Goal: Task Accomplishment & Management: Use online tool/utility

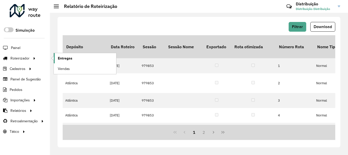
click at [73, 59] on link "Entregas" at bounding box center [85, 58] width 62 height 10
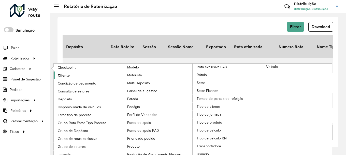
click at [82, 76] on link "Cliente" at bounding box center [89, 75] width 70 height 8
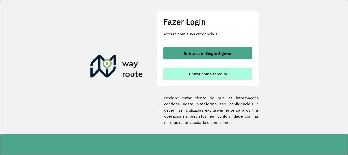
click at [223, 73] on span "Entrar como terceiro" at bounding box center [208, 74] width 38 height 4
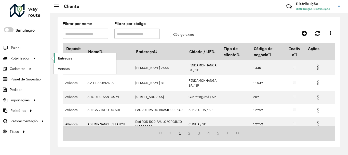
click at [73, 58] on link "Entregas" at bounding box center [85, 58] width 62 height 10
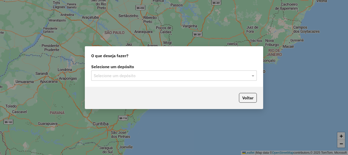
drag, startPoint x: 159, startPoint y: 71, endPoint x: 149, endPoint y: 75, distance: 10.4
click at [156, 72] on div "Selecione um depósito" at bounding box center [174, 75] width 166 height 10
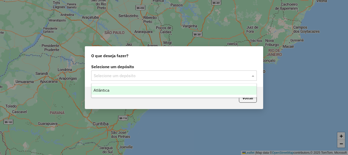
click at [112, 89] on div "Atlântica" at bounding box center [173, 90] width 165 height 9
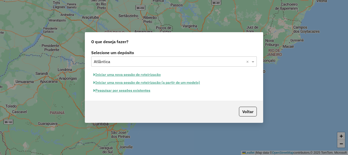
click at [128, 89] on button "Pesquisar por sessões existentes" at bounding box center [121, 90] width 61 height 8
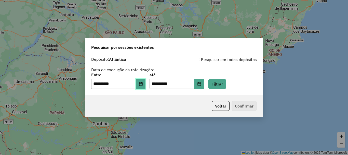
click at [142, 83] on icon "Choose Date" at bounding box center [141, 84] width 4 height 4
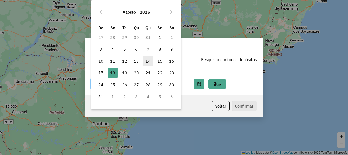
click at [149, 58] on span "14" at bounding box center [148, 61] width 10 height 10
type input "**********"
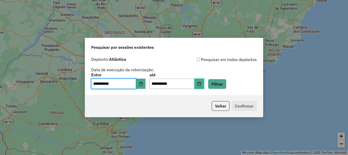
click at [203, 82] on button "Choose Date" at bounding box center [199, 83] width 10 height 10
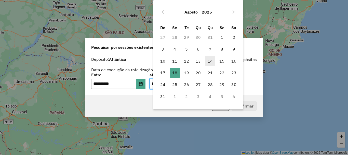
click at [211, 59] on span "14" at bounding box center [210, 61] width 10 height 10
type input "**********"
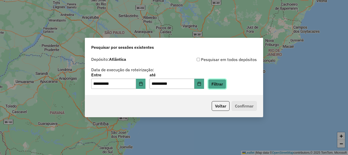
click at [226, 87] on button "Filtrar" at bounding box center [217, 84] width 18 height 10
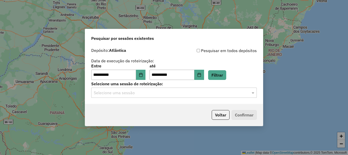
click at [146, 93] on input "text" at bounding box center [169, 93] width 150 height 6
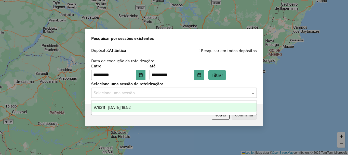
drag, startPoint x: 142, startPoint y: 102, endPoint x: 146, endPoint y: 105, distance: 4.6
click at [142, 103] on ng-dropdown-panel "979311 - 14/08/2025 18:52" at bounding box center [174, 107] width 166 height 15
click at [146, 105] on div "979311 - 14/08/2025 18:52" at bounding box center [173, 107] width 165 height 9
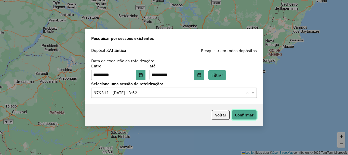
click at [240, 113] on button "Confirmar" at bounding box center [244, 115] width 25 height 10
click at [141, 78] on button "Choose Date" at bounding box center [141, 75] width 10 height 10
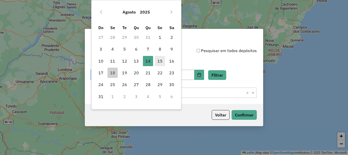
click at [159, 60] on span "15" at bounding box center [160, 61] width 10 height 10
type input "**********"
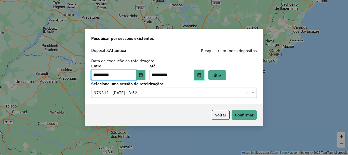
click at [204, 78] on button "Choose Date" at bounding box center [199, 75] width 10 height 10
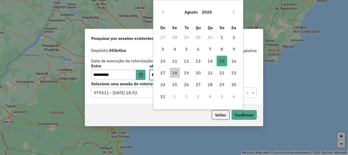
click at [219, 60] on span "15" at bounding box center [222, 61] width 10 height 10
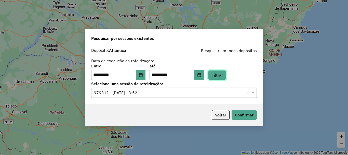
click at [224, 71] on button "Filtrar" at bounding box center [217, 75] width 18 height 10
click at [138, 94] on input "text" at bounding box center [169, 93] width 150 height 6
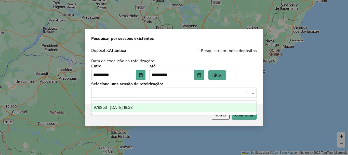
click at [137, 110] on div "979853 - 15/08/2025 18:33" at bounding box center [173, 107] width 165 height 9
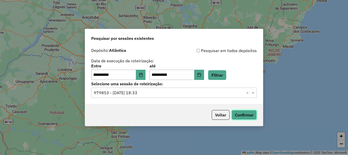
click at [239, 117] on button "Confirmar" at bounding box center [244, 115] width 25 height 10
click at [145, 78] on button "Choose Date" at bounding box center [141, 75] width 10 height 10
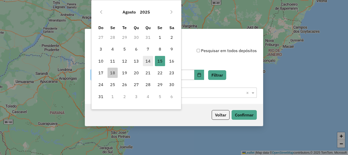
click at [151, 56] on span "14" at bounding box center [148, 61] width 10 height 10
type input "**********"
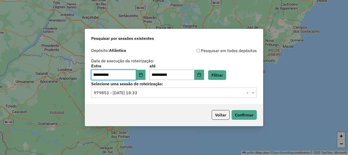
click at [211, 76] on div "**********" at bounding box center [174, 72] width 166 height 16
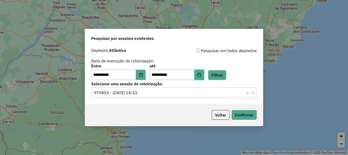
click at [201, 74] on icon "Choose Date" at bounding box center [199, 75] width 4 height 4
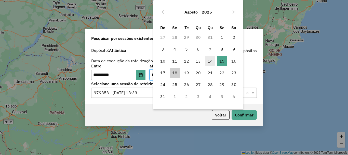
click at [207, 59] on span "14" at bounding box center [210, 61] width 10 height 10
type input "**********"
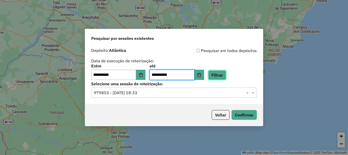
click at [226, 74] on button "Filtrar" at bounding box center [217, 75] width 18 height 10
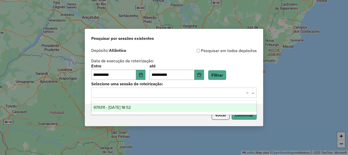
click at [139, 96] on div "Selecione uma sessão × ×" at bounding box center [174, 92] width 166 height 10
click at [131, 107] on span "979311 - 14/08/2025 18:52" at bounding box center [111, 107] width 37 height 4
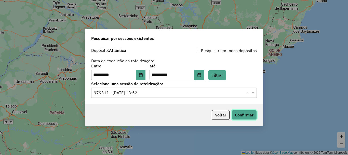
click at [250, 115] on button "Confirmar" at bounding box center [244, 115] width 25 height 10
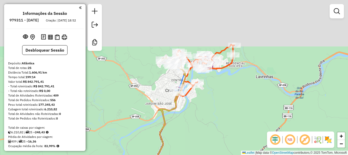
drag, startPoint x: 222, startPoint y: 48, endPoint x: 222, endPoint y: 74, distance: 26.2
click at [222, 74] on div "Janela de atendimento Grade de atendimento Capacidade Transportadoras Veículos …" at bounding box center [174, 77] width 348 height 155
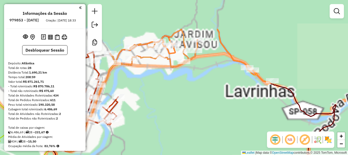
drag, startPoint x: 252, startPoint y: 25, endPoint x: 226, endPoint y: 79, distance: 60.2
click at [226, 79] on div "Janela de atendimento Grade de atendimento Capacidade Transportadoras Veículos …" at bounding box center [174, 77] width 348 height 155
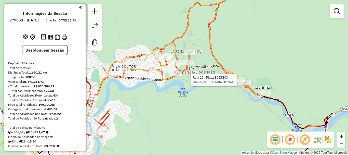
select select "**********"
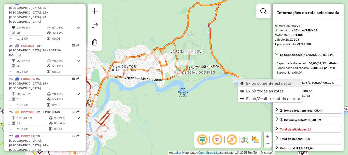
scroll to position [992, 0]
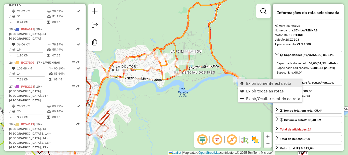
click at [264, 81] on span "Exibir somente esta rota" at bounding box center [268, 83] width 45 height 4
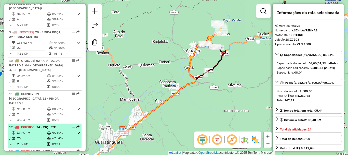
scroll to position [432, 0]
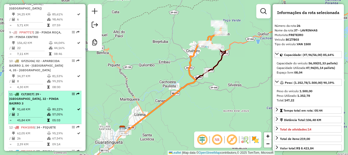
click at [36, 92] on span "| 29 - PINDA CENTRO, 32 - PINDA BAIRRO 3" at bounding box center [33, 98] width 49 height 13
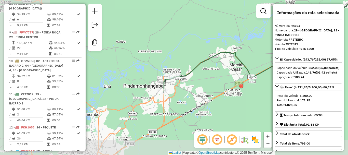
drag, startPoint x: 148, startPoint y: 68, endPoint x: 242, endPoint y: 26, distance: 102.8
click at [242, 26] on div "Janela de atendimento Grade de atendimento Capacidade Transportadoras Veículos …" at bounding box center [174, 77] width 348 height 155
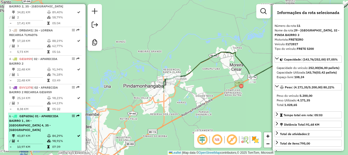
scroll to position [228, 0]
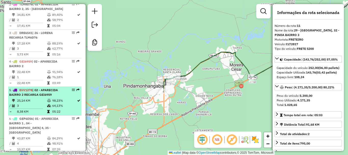
click at [31, 97] on div "5 - EVV1378 | 02 - APARECIDA BAIRRO 2 RECARGA GEI6959" at bounding box center [36, 92] width 54 height 9
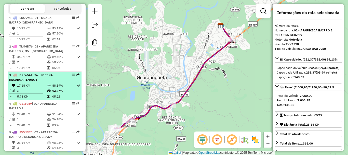
scroll to position [151, 0]
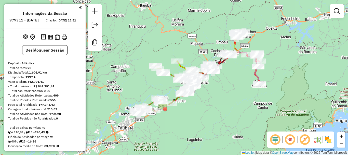
drag, startPoint x: 147, startPoint y: 120, endPoint x: 187, endPoint y: 116, distance: 40.2
click at [187, 116] on div "Janela de atendimento Grade de atendimento Capacidade Transportadoras Veículos …" at bounding box center [174, 77] width 348 height 155
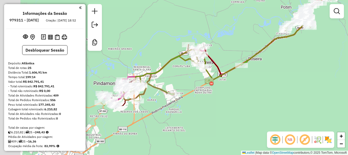
drag, startPoint x: 141, startPoint y: 114, endPoint x: 177, endPoint y: 103, distance: 37.4
click at [191, 113] on div "Janela de atendimento Grade de atendimento Capacidade Transportadoras Veículos …" at bounding box center [174, 77] width 348 height 155
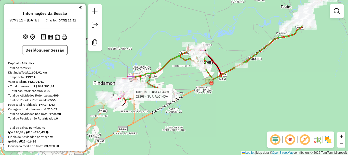
select select "**********"
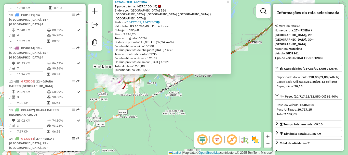
scroll to position [607, 0]
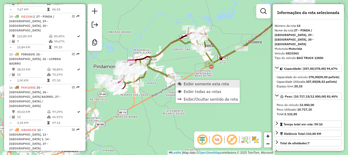
click at [195, 85] on span "Exibir somente esta rota" at bounding box center [206, 84] width 45 height 4
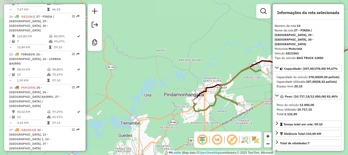
drag, startPoint x: 123, startPoint y: 127, endPoint x: 247, endPoint y: 91, distance: 130.0
click at [247, 91] on div "Janela de atendimento Grade de atendimento Capacidade Transportadoras Veículos …" at bounding box center [174, 77] width 348 height 155
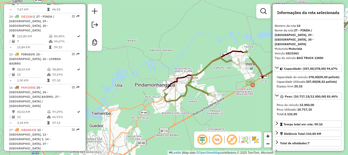
drag, startPoint x: 213, startPoint y: 113, endPoint x: 184, endPoint y: 103, distance: 30.6
click at [184, 103] on div "Janela de atendimento Grade de atendimento Capacidade Transportadoras Veículos …" at bounding box center [174, 77] width 348 height 155
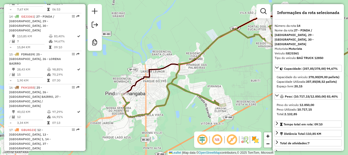
drag, startPoint x: 204, startPoint y: 96, endPoint x: 167, endPoint y: 111, distance: 39.1
click at [167, 111] on div "Janela de atendimento Grade de atendimento Capacidade Transportadoras Veículos …" at bounding box center [174, 77] width 348 height 155
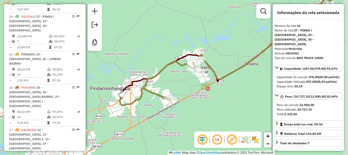
drag, startPoint x: 197, startPoint y: 99, endPoint x: 175, endPoint y: 89, distance: 23.7
click at [175, 89] on div "Janela de atendimento Grade de atendimento Capacidade Transportadoras Veículos …" at bounding box center [174, 77] width 348 height 155
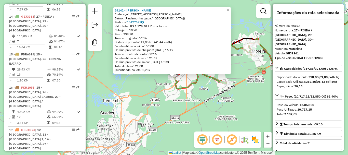
click at [205, 101] on div "24142 - [PERSON_NAME]: [STREET_ADDRESS][PERSON_NAME] Pedidos: 13477621 Valor to…" at bounding box center [174, 77] width 348 height 155
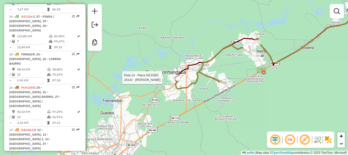
select select "**********"
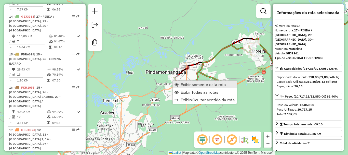
click at [209, 85] on span "Exibir somente esta rota" at bounding box center [203, 84] width 45 height 4
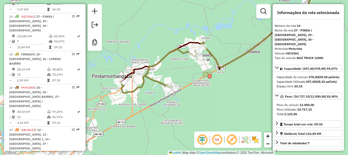
drag, startPoint x: 170, startPoint y: 116, endPoint x: 166, endPoint y: 71, distance: 45.3
click at [238, 59] on icon at bounding box center [282, 7] width 166 height 120
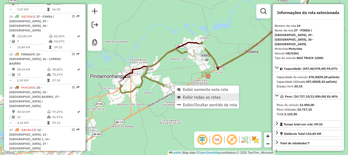
click at [201, 98] on span "Exibir todas as rotas" at bounding box center [202, 97] width 38 height 4
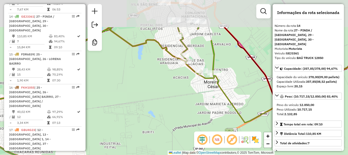
drag, startPoint x: 199, startPoint y: 52, endPoint x: 208, endPoint y: 89, distance: 37.9
click at [206, 90] on div "Janela de atendimento Grade de atendimento Capacidade Transportadoras Veículos …" at bounding box center [174, 77] width 348 height 155
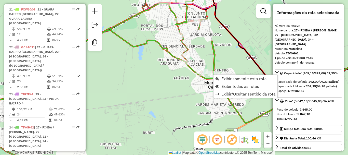
scroll to position [866, 0]
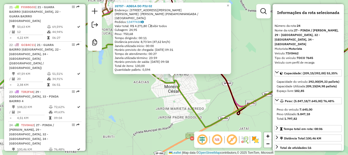
click at [160, 105] on div "Rota 14 - Placa GEJ3361 28522 - DEP DE BEB EMBOAVA 35757 - ADEGA DO PIU 02 Ende…" at bounding box center [174, 77] width 348 height 155
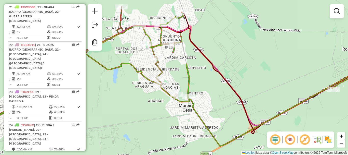
drag, startPoint x: 149, startPoint y: 90, endPoint x: 161, endPoint y: 102, distance: 17.1
click at [160, 103] on div "Janela de atendimento Grade de atendimento Capacidade Transportadoras Veículos …" at bounding box center [174, 77] width 348 height 155
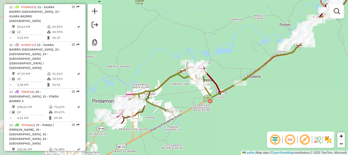
drag, startPoint x: 151, startPoint y: 112, endPoint x: 203, endPoint y: 96, distance: 54.3
click at [203, 96] on div "Janela de atendimento Grade de atendimento Capacidade Transportadoras Veículos …" at bounding box center [174, 77] width 348 height 155
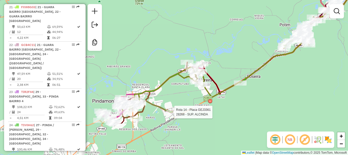
select select "**********"
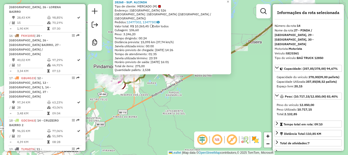
scroll to position [607, 0]
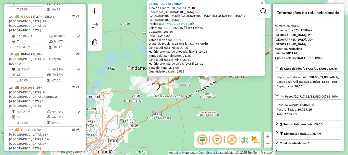
drag, startPoint x: 148, startPoint y: 97, endPoint x: 182, endPoint y: 98, distance: 34.2
click at [182, 98] on div "28268 - SUP. ALCINDA Tipo de cliente: MERCADO (M) Endereço: [GEOGRAPHIC_DATA] 5…" at bounding box center [174, 77] width 348 height 155
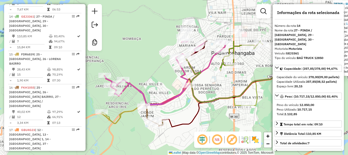
drag, startPoint x: 147, startPoint y: 74, endPoint x: 226, endPoint y: 121, distance: 91.7
click at [226, 121] on div "28268 - SUP. ALCINDA Tipo de cliente: MERCADO (M) Endereço: [GEOGRAPHIC_DATA] 5…" at bounding box center [174, 77] width 348 height 155
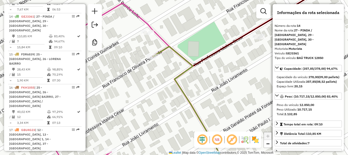
drag, startPoint x: 230, startPoint y: 60, endPoint x: 222, endPoint y: 62, distance: 8.4
click at [222, 62] on div "28268 - SUP. ALCINDA Tipo de cliente: MERCADO (M) Endereço: [GEOGRAPHIC_DATA] 5…" at bounding box center [174, 77] width 348 height 155
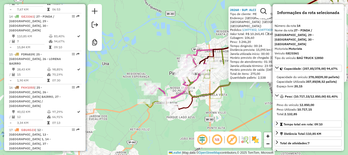
drag, startPoint x: 174, startPoint y: 106, endPoint x: 177, endPoint y: 85, distance: 21.3
click at [163, 84] on div "28268 - SUP. ALCINDA Tipo de cliente: MERCADO (M) Endereço: [GEOGRAPHIC_DATA] 5…" at bounding box center [174, 77] width 348 height 155
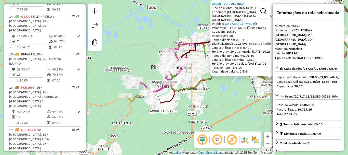
drag, startPoint x: 229, startPoint y: 85, endPoint x: 200, endPoint y: 83, distance: 28.9
click at [207, 89] on div "28268 - SUP. ALCINDA Tipo de cliente: MERCADO (M) Endereço: [GEOGRAPHIC_DATA] 5…" at bounding box center [174, 77] width 348 height 155
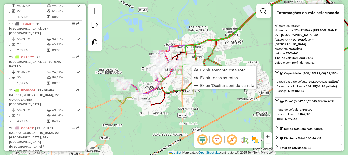
scroll to position [866, 0]
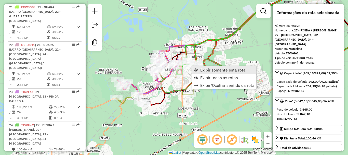
click at [221, 71] on span "Exibir somente esta rota" at bounding box center [222, 70] width 45 height 4
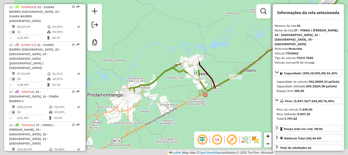
drag, startPoint x: 166, startPoint y: 88, endPoint x: 231, endPoint y: 48, distance: 76.3
click at [231, 48] on div "Janela de atendimento Grade de atendimento Capacidade Transportadoras Veículos …" at bounding box center [174, 77] width 348 height 155
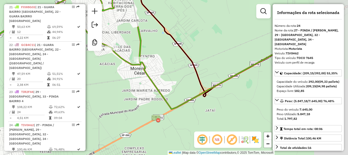
drag, startPoint x: 242, startPoint y: 94, endPoint x: 168, endPoint y: 88, distance: 73.6
click at [168, 88] on div "Janela de atendimento Grade de atendimento Capacidade Transportadoras Veículos …" at bounding box center [174, 77] width 348 height 155
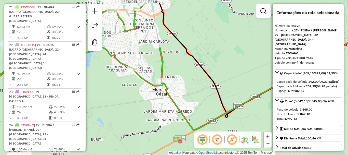
drag, startPoint x: 157, startPoint y: 71, endPoint x: 182, endPoint y: 90, distance: 30.9
click at [182, 90] on div "Janela de atendimento Grade de atendimento Capacidade Transportadoras Veículos …" at bounding box center [174, 77] width 348 height 155
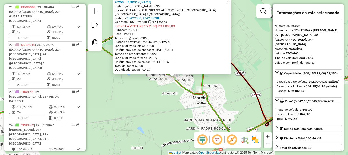
click at [177, 97] on div "28758 - MAMUT [PERSON_NAME]: [PERSON_NAME] 696 Bairro: LOTEAMENTO RESIDENCIAL E…" at bounding box center [174, 77] width 348 height 155
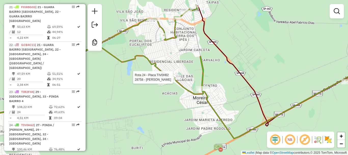
select select "**********"
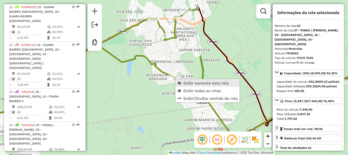
click at [201, 84] on span "Exibir somente esta rota" at bounding box center [205, 83] width 45 height 4
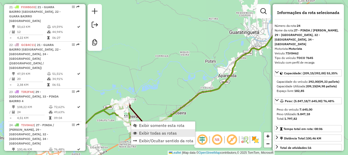
click at [147, 132] on span "Exibir todas as rotas" at bounding box center [158, 133] width 38 height 4
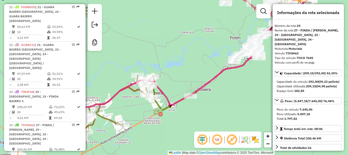
drag, startPoint x: 151, startPoint y: 112, endPoint x: 173, endPoint y: 91, distance: 30.8
click at [176, 88] on div "Janela de atendimento Grade de atendimento Capacidade Transportadoras Veículos …" at bounding box center [174, 77] width 348 height 155
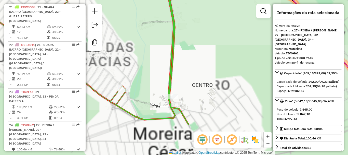
drag, startPoint x: 152, startPoint y: 95, endPoint x: 155, endPoint y: 57, distance: 38.9
click at [155, 56] on div "Janela de atendimento Grade de atendimento Capacidade Transportadoras Veículos …" at bounding box center [174, 77] width 348 height 155
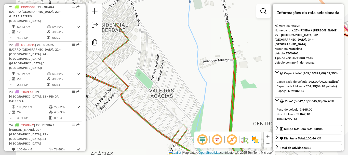
drag, startPoint x: 153, startPoint y: 85, endPoint x: 201, endPoint y: 114, distance: 56.5
click at [211, 119] on div "Janela de atendimento Grade de atendimento Capacidade Transportadoras Veículos …" at bounding box center [174, 77] width 348 height 155
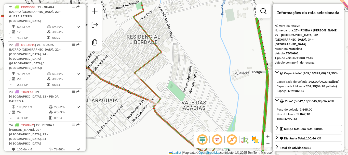
drag, startPoint x: 171, startPoint y: 102, endPoint x: 155, endPoint y: 94, distance: 18.2
click at [188, 111] on div "Janela de atendimento Grade de atendimento Capacidade Transportadoras Veículos …" at bounding box center [174, 77] width 348 height 155
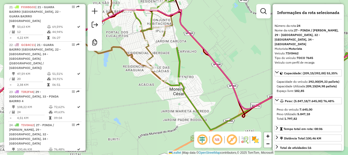
drag, startPoint x: 207, startPoint y: 87, endPoint x: 199, endPoint y: 74, distance: 15.5
click at [199, 74] on div "Janela de atendimento Grade de atendimento Capacidade Transportadoras Veículos …" at bounding box center [174, 77] width 348 height 155
click at [216, 141] on em at bounding box center [217, 139] width 12 height 12
click at [232, 139] on em at bounding box center [232, 139] width 12 height 12
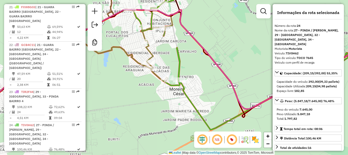
click at [232, 137] on em at bounding box center [232, 139] width 12 height 12
click at [231, 141] on em at bounding box center [232, 139] width 12 height 12
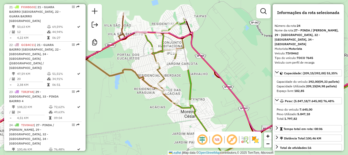
drag, startPoint x: 206, startPoint y: 95, endPoint x: 215, endPoint y: 116, distance: 22.8
click at [215, 116] on div "Janela de atendimento Grade de atendimento Capacidade Transportadoras Veículos …" at bounding box center [174, 77] width 348 height 155
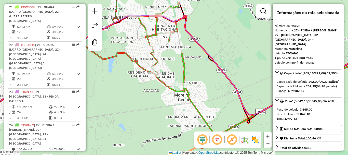
drag, startPoint x: 206, startPoint y: 94, endPoint x: 202, endPoint y: 87, distance: 7.9
click at [202, 87] on div "Janela de atendimento Grade de atendimento Capacidade Transportadoras Veículos …" at bounding box center [174, 77] width 348 height 155
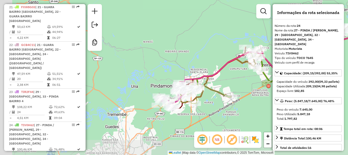
drag, startPoint x: 168, startPoint y: 107, endPoint x: 231, endPoint y: 89, distance: 65.2
click at [231, 89] on div "Janela de atendimento Grade de atendimento Capacidade Transportadoras Veículos …" at bounding box center [174, 77] width 348 height 155
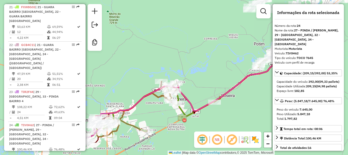
drag, startPoint x: 233, startPoint y: 82, endPoint x: 166, endPoint y: 106, distance: 71.2
click at [148, 117] on div "Janela de atendimento Grade de atendimento Capacidade Transportadoras Veículos …" at bounding box center [174, 77] width 348 height 155
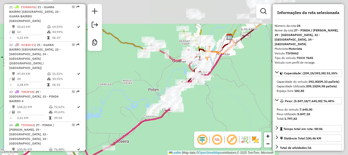
drag, startPoint x: 220, startPoint y: 69, endPoint x: 122, endPoint y: 104, distance: 104.3
click at [105, 116] on div "Janela de atendimento Grade de atendimento Capacidade Transportadoras Veículos …" at bounding box center [174, 77] width 348 height 155
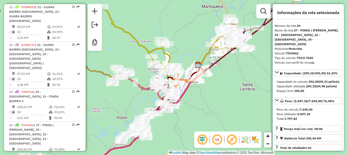
drag, startPoint x: 203, startPoint y: 84, endPoint x: 181, endPoint y: 110, distance: 33.2
click at [181, 110] on div "Janela de atendimento Grade de atendimento Capacidade Transportadoras Veículos …" at bounding box center [174, 77] width 348 height 155
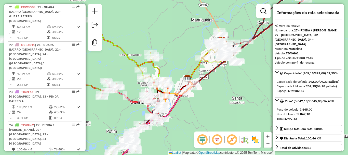
drag, startPoint x: 219, startPoint y: 81, endPoint x: 192, endPoint y: 100, distance: 33.1
click at [191, 103] on div "Janela de atendimento Grade de atendimento Capacidade Transportadoras Veículos …" at bounding box center [174, 77] width 348 height 155
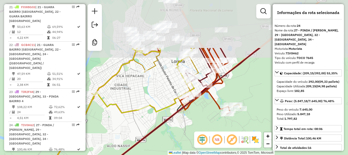
drag, startPoint x: 195, startPoint y: 72, endPoint x: 165, endPoint y: 151, distance: 84.8
click at [165, 151] on div "Janela de atendimento Grade de atendimento Capacidade Transportadoras Veículos …" at bounding box center [174, 77] width 348 height 155
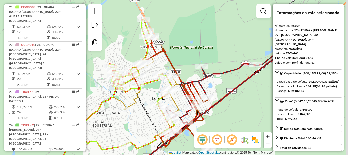
drag, startPoint x: 157, startPoint y: 87, endPoint x: 144, endPoint y: 108, distance: 25.0
click at [144, 108] on div "Janela de atendimento Grade de atendimento Capacidade Transportadoras Veículos …" at bounding box center [174, 77] width 348 height 155
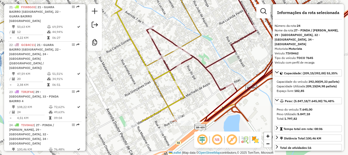
drag, startPoint x: 183, startPoint y: 104, endPoint x: 197, endPoint y: 79, distance: 28.6
click at [197, 79] on div "Janela de atendimento Grade de atendimento Capacidade Transportadoras Veículos …" at bounding box center [174, 77] width 348 height 155
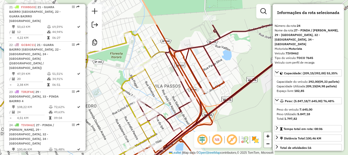
drag, startPoint x: 203, startPoint y: 62, endPoint x: 182, endPoint y: 91, distance: 35.3
click at [168, 97] on div "Janela de atendimento Grade de atendimento Capacidade Transportadoras Veículos …" at bounding box center [174, 77] width 348 height 155
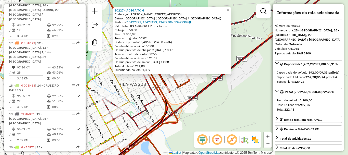
scroll to position [668, 0]
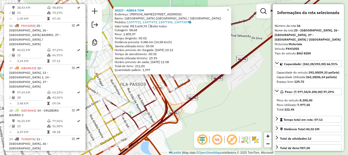
click at [190, 89] on div "30227 - ADEGA [PERSON_NAME]: [PERSON_NAME] 561 Bairro: [GEOGRAPHIC_DATA] ([GEOG…" at bounding box center [174, 77] width 348 height 155
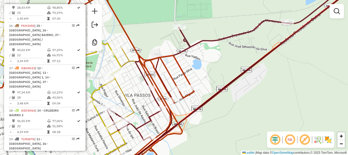
drag, startPoint x: 207, startPoint y: 58, endPoint x: 210, endPoint y: 85, distance: 26.7
click at [210, 85] on div "Janela de atendimento Grade de atendimento Capacidade Transportadoras Veículos …" at bounding box center [174, 77] width 348 height 155
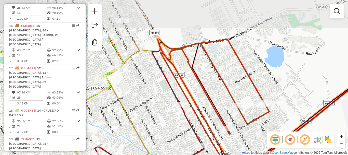
drag, startPoint x: 230, startPoint y: 55, endPoint x: 195, endPoint y: 99, distance: 56.2
click at [224, 91] on icon at bounding box center [123, 130] width 292 height 185
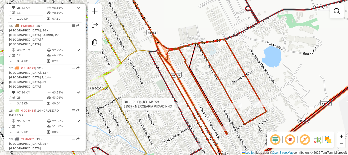
select select "**********"
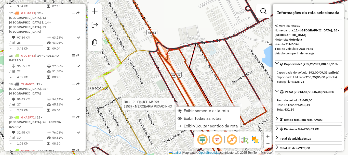
scroll to position [768, 0]
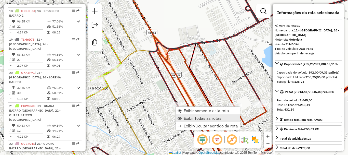
click at [194, 117] on span "Exibir todas as rotas" at bounding box center [203, 118] width 38 height 4
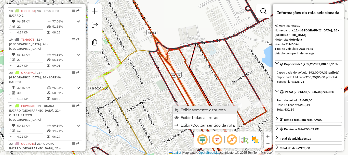
click at [183, 108] on span "Exibir somente esta rota" at bounding box center [203, 109] width 45 height 4
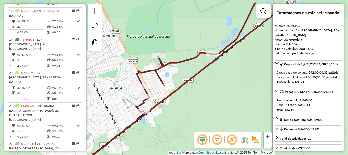
drag, startPoint x: 187, startPoint y: 102, endPoint x: 193, endPoint y: 106, distance: 7.0
click at [193, 106] on div "Janela de atendimento Grade de atendimento Capacidade Transportadoras Veículos …" at bounding box center [174, 77] width 348 height 155
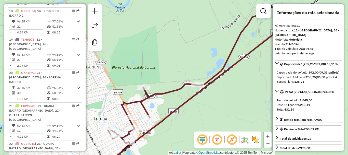
drag, startPoint x: 224, startPoint y: 85, endPoint x: 216, endPoint y: 96, distance: 13.3
click at [216, 96] on div "Janela de atendimento Grade de atendimento Capacidade Transportadoras Veículos …" at bounding box center [174, 77] width 348 height 155
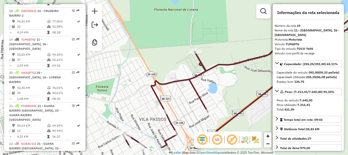
drag, startPoint x: 220, startPoint y: 95, endPoint x: 233, endPoint y: 73, distance: 25.3
click at [233, 73] on div "Janela de atendimento Grade de atendimento Capacidade Transportadoras Veículos …" at bounding box center [174, 77] width 348 height 155
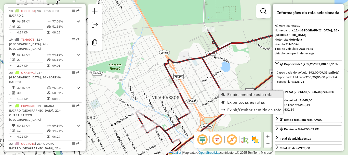
click at [235, 94] on span "Exibir somente esta rota" at bounding box center [249, 94] width 45 height 4
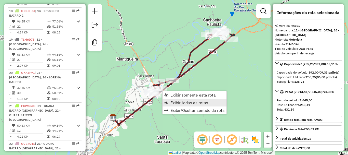
click at [184, 102] on span "Exibir todas as rotas" at bounding box center [189, 102] width 38 height 4
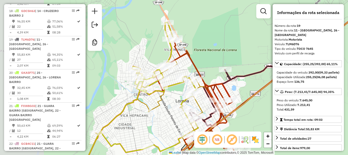
drag, startPoint x: 146, startPoint y: 41, endPoint x: 188, endPoint y: 60, distance: 45.8
click at [188, 60] on icon at bounding box center [194, 96] width 80 height 113
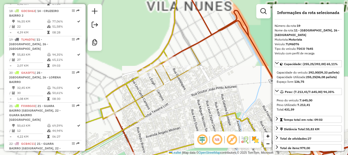
drag, startPoint x: 155, startPoint y: 70, endPoint x: 174, endPoint y: 67, distance: 19.6
click at [174, 67] on div "Janela de atendimento Grade de atendimento Capacidade Transportadoras Veículos …" at bounding box center [174, 77] width 348 height 155
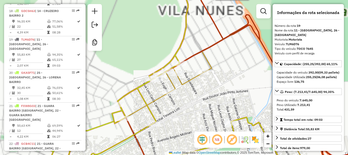
drag, startPoint x: 171, startPoint y: 87, endPoint x: 183, endPoint y: 91, distance: 12.3
click at [183, 91] on div "Janela de atendimento Grade de atendimento Capacidade Transportadoras Veículos …" at bounding box center [174, 77] width 348 height 155
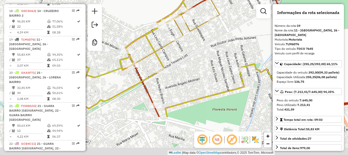
drag, startPoint x: 187, startPoint y: 116, endPoint x: 195, endPoint y: 63, distance: 53.8
click at [195, 63] on div "Janela de atendimento Grade de atendimento Capacidade Transportadoras Veículos …" at bounding box center [174, 77] width 348 height 155
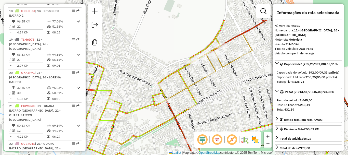
drag, startPoint x: 179, startPoint y: 55, endPoint x: 210, endPoint y: 90, distance: 46.7
click at [211, 91] on div "Janela de atendimento Grade de atendimento Capacidade Transportadoras Veículos …" at bounding box center [174, 77] width 348 height 155
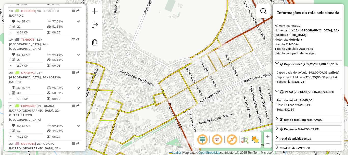
click at [202, 94] on div "Janela de atendimento Grade de atendimento Capacidade Transportadoras Veículos …" at bounding box center [174, 77] width 348 height 155
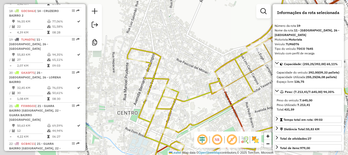
drag, startPoint x: 198, startPoint y: 96, endPoint x: 254, endPoint y: 84, distance: 57.2
click at [254, 84] on div "Janela de atendimento Grade de atendimento Capacidade Transportadoras Veículos …" at bounding box center [174, 77] width 348 height 155
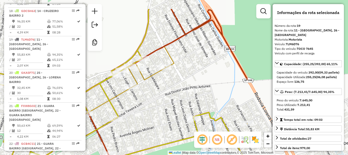
drag, startPoint x: 254, startPoint y: 84, endPoint x: 119, endPoint y: 109, distance: 137.2
click at [119, 109] on div "Janela de atendimento Grade de atendimento Capacidade Transportadoras Veículos …" at bounding box center [174, 77] width 348 height 155
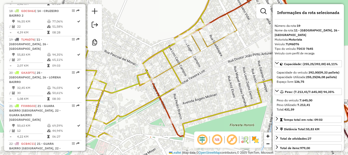
drag, startPoint x: 159, startPoint y: 100, endPoint x: 206, endPoint y: 78, distance: 51.2
click at [226, 65] on div "Janela de atendimento Grade de atendimento Capacidade Transportadoras Veículos …" at bounding box center [174, 77] width 348 height 155
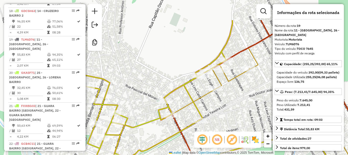
drag, startPoint x: 149, startPoint y: 101, endPoint x: 188, endPoint y: 104, distance: 39.6
click at [168, 135] on icon at bounding box center [204, 112] width 257 height 185
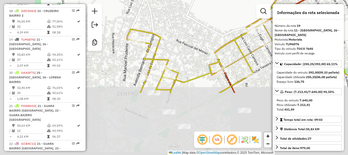
drag, startPoint x: 171, startPoint y: 118, endPoint x: 254, endPoint y: 52, distance: 106.0
click at [254, 52] on icon at bounding box center [319, 35] width 192 height 116
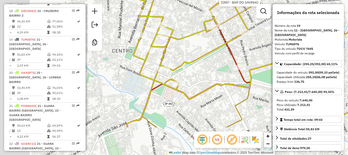
drag, startPoint x: 197, startPoint y: 113, endPoint x: 190, endPoint y: 78, distance: 35.6
click at [185, 75] on div "Rota 15 - Placa FDR6839 22697 - BAR DO SAVINHO Janela de atendimento Grade de a…" at bounding box center [174, 77] width 348 height 155
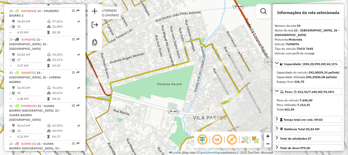
drag, startPoint x: 244, startPoint y: 85, endPoint x: 127, endPoint y: 91, distance: 116.8
click at [113, 95] on icon at bounding box center [111, 85] width 257 height 185
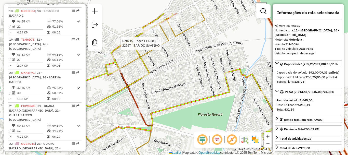
drag, startPoint x: 190, startPoint y: 83, endPoint x: 211, endPoint y: 111, distance: 35.3
click at [210, 111] on div "Rota 15 - Placa FDR6839 22697 - BAR DO SAVINHO Janela de atendimento Grade de a…" at bounding box center [174, 77] width 348 height 155
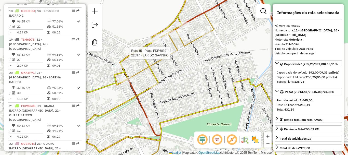
drag, startPoint x: 181, startPoint y: 80, endPoint x: 204, endPoint y: 105, distance: 33.4
click at [204, 105] on div "Rota 15 - Placa FDR6839 22697 - BAR DO SAVINHO Janela de atendimento Grade de a…" at bounding box center [174, 77] width 348 height 155
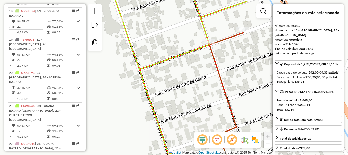
drag, startPoint x: 229, startPoint y: 51, endPoint x: 207, endPoint y: 47, distance: 22.3
click at [207, 51] on icon at bounding box center [192, 101] width 104 height 137
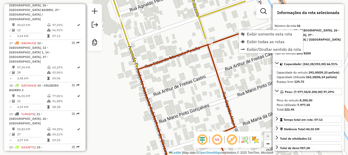
scroll to position [668, 0]
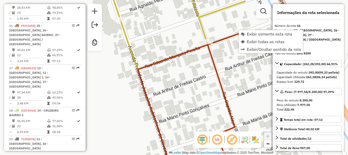
drag, startPoint x: 228, startPoint y: 61, endPoint x: 232, endPoint y: 39, distance: 22.0
click at [228, 60] on div "Rota 15 - Placa FDR6839 22697 - BAR DO SAVINHO Janela de atendimento Grade de a…" at bounding box center [174, 77] width 348 height 155
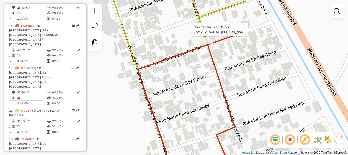
select select "**********"
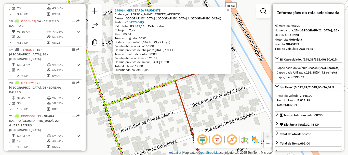
scroll to position [796, 0]
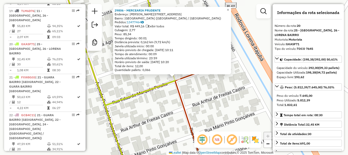
click at [206, 90] on div "29806 - MERCEARIA PRUDENTE Endereço: [PERSON_NAME] 167 Bairro: [GEOGRAPHIC_DATA…" at bounding box center [174, 77] width 348 height 155
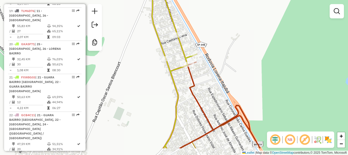
drag, startPoint x: 197, startPoint y: 73, endPoint x: 181, endPoint y: 40, distance: 36.9
click at [181, 40] on div "Janela de atendimento Grade de atendimento Capacidade Transportadoras Veículos …" at bounding box center [174, 77] width 348 height 155
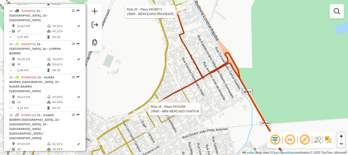
select select "**********"
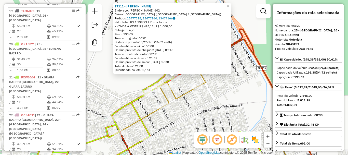
click at [225, 90] on div "37311 - [PERSON_NAME]: [PERSON_NAME] NUNES 642 Bairro: [GEOGRAPHIC_DATA] ([GEOG…" at bounding box center [174, 77] width 348 height 155
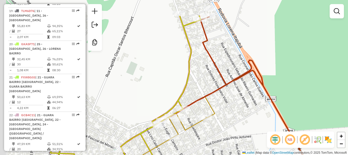
drag, startPoint x: 215, startPoint y: 77, endPoint x: 225, endPoint y: 109, distance: 33.8
click at [225, 109] on div "Janela de atendimento Grade de atendimento Capacidade Transportadoras Veículos …" at bounding box center [174, 77] width 348 height 155
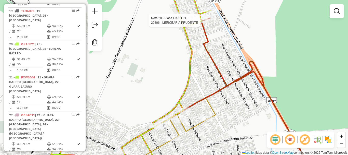
select select "**********"
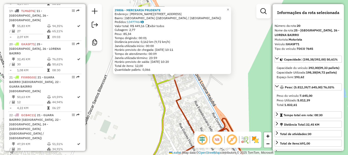
click at [200, 83] on div "29806 - MERCEARIA PRUDENTE Endereço: [PERSON_NAME] 167 Bairro: [GEOGRAPHIC_DATA…" at bounding box center [174, 77] width 348 height 155
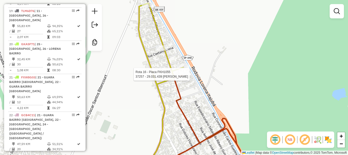
select select "**********"
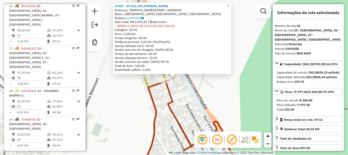
scroll to position [668, 0]
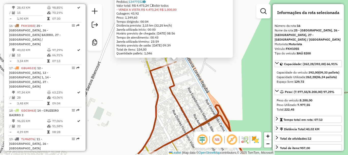
drag, startPoint x: 185, startPoint y: 108, endPoint x: 186, endPoint y: 91, distance: 16.4
click at [186, 91] on div "37257 - 29.031.439 [PERSON_NAME]: [PERSON_NAME] 259 Bairro: [GEOGRAPHIC_DATA] (…" at bounding box center [174, 77] width 348 height 155
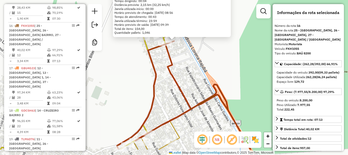
drag, startPoint x: 187, startPoint y: 92, endPoint x: 195, endPoint y: 95, distance: 8.9
click at [184, 70] on div "37257 - 29.031.439 [PERSON_NAME]: [PERSON_NAME] 259 Bairro: [GEOGRAPHIC_DATA] (…" at bounding box center [174, 77] width 348 height 155
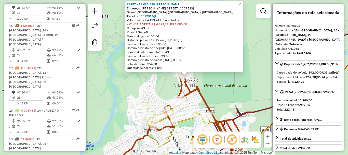
click at [204, 107] on div "37257 - 29.031.439 [PERSON_NAME]: [PERSON_NAME] 259 Bairro: [GEOGRAPHIC_DATA] (…" at bounding box center [174, 77] width 348 height 155
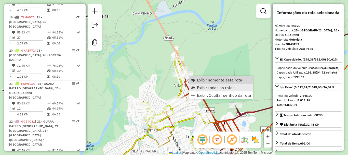
scroll to position [796, 0]
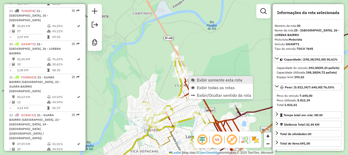
click at [217, 81] on span "Exibir somente esta rota" at bounding box center [219, 80] width 45 height 4
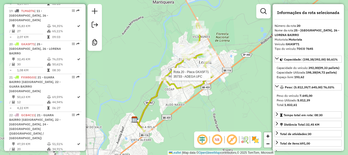
click at [214, 77] on div at bounding box center [212, 74] width 13 height 5
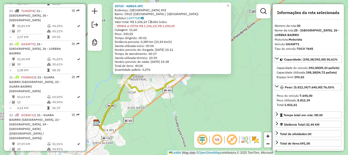
click at [204, 91] on div "35733 - ADEGA UFC Endereço: SANTA RITA DE CASSIA 492 Bairro: CRUZ ([GEOGRAPHIC_…" at bounding box center [174, 77] width 348 height 155
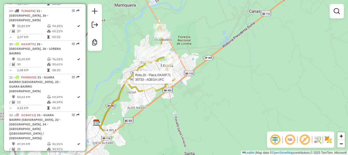
select select "**********"
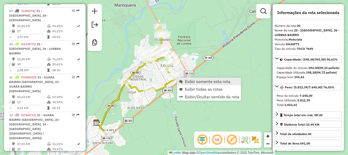
click at [214, 83] on span "Exibir somente esta rota" at bounding box center [207, 81] width 45 height 4
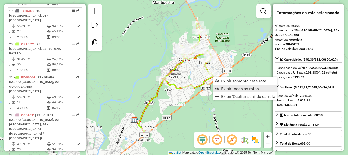
click at [227, 89] on span "Exibir todas as rotas" at bounding box center [240, 88] width 38 height 4
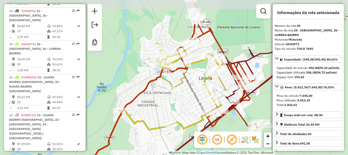
drag, startPoint x: 238, startPoint y: 95, endPoint x: 228, endPoint y: 122, distance: 28.7
click at [229, 123] on div "Janela de atendimento Grade de atendimento Capacidade Transportadoras Veículos …" at bounding box center [174, 77] width 348 height 155
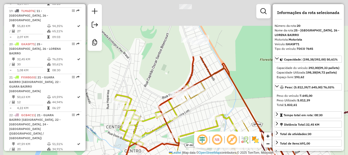
drag, startPoint x: 194, startPoint y: 26, endPoint x: 222, endPoint y: 89, distance: 69.3
click at [228, 99] on div "Janela de atendimento Grade de atendimento Capacidade Transportadoras Veículos …" at bounding box center [174, 77] width 348 height 155
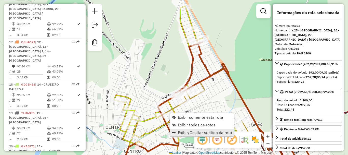
scroll to position [668, 0]
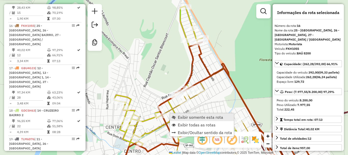
click at [191, 118] on span "Exibir somente esta rota" at bounding box center [200, 117] width 45 height 4
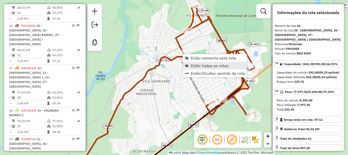
click at [209, 65] on span "Exibir todas as rotas" at bounding box center [210, 65] width 38 height 4
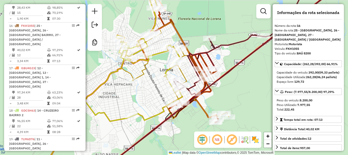
drag, startPoint x: 190, startPoint y: 98, endPoint x: 153, endPoint y: 101, distance: 37.8
click at [153, 101] on div "Janela de atendimento Grade de atendimento Capacidade Transportadoras Veículos …" at bounding box center [174, 77] width 348 height 155
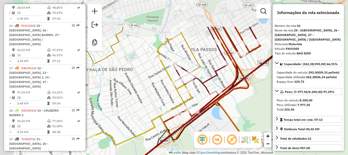
drag, startPoint x: 192, startPoint y: 71, endPoint x: 255, endPoint y: 114, distance: 75.6
click at [255, 114] on div "Janela de atendimento Grade de atendimento Capacidade Transportadoras Veículos …" at bounding box center [174, 77] width 348 height 155
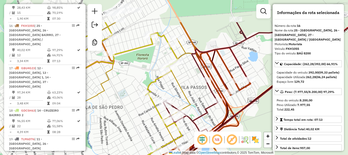
drag, startPoint x: 218, startPoint y: 72, endPoint x: 207, endPoint y: 110, distance: 39.1
click at [207, 110] on icon at bounding box center [236, 77] width 146 height 110
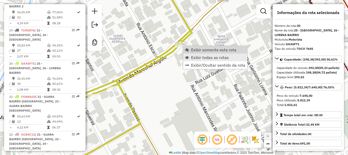
scroll to position [796, 0]
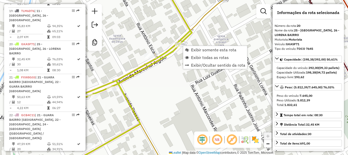
click at [151, 61] on icon at bounding box center [124, 76] width 135 height 185
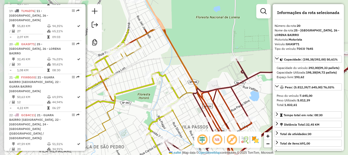
drag, startPoint x: 172, startPoint y: 65, endPoint x: 186, endPoint y: 105, distance: 41.6
click at [192, 106] on div "Janela de atendimento Grade de atendimento Capacidade Transportadoras Veículos …" at bounding box center [174, 77] width 348 height 155
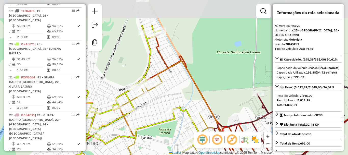
drag, startPoint x: 167, startPoint y: 62, endPoint x: 188, endPoint y: 102, distance: 45.5
click at [188, 102] on div "Janela de atendimento Grade de atendimento Capacidade Transportadoras Veículos …" at bounding box center [174, 77] width 348 height 155
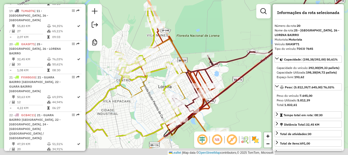
drag, startPoint x: 173, startPoint y: 88, endPoint x: 168, endPoint y: 55, distance: 34.1
click at [168, 55] on div "Janela de atendimento Grade de atendimento Capacidade Transportadoras Veículos …" at bounding box center [174, 77] width 348 height 155
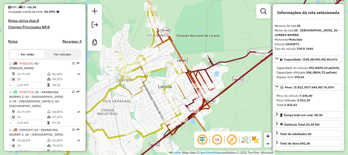
scroll to position [0, 0]
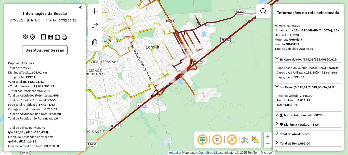
drag, startPoint x: 226, startPoint y: 73, endPoint x: 214, endPoint y: 55, distance: 21.4
click at [213, 34] on div "Janela de atendimento Grade de atendimento Capacidade Transportadoras Veículos …" at bounding box center [174, 77] width 348 height 155
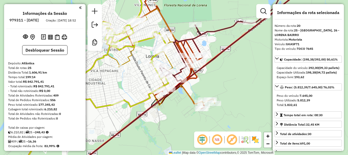
drag, startPoint x: 145, startPoint y: 68, endPoint x: 145, endPoint y: 74, distance: 6.1
click at [145, 74] on div "Janela de atendimento Grade de atendimento Capacidade Transportadoras Veículos …" at bounding box center [174, 77] width 348 height 155
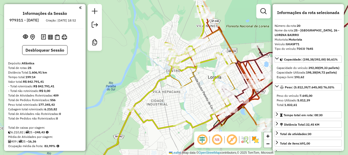
drag, startPoint x: 124, startPoint y: 85, endPoint x: 185, endPoint y: 107, distance: 65.5
click at [186, 107] on div "Janela de atendimento Grade de atendimento Capacidade Transportadoras Veículos …" at bounding box center [174, 77] width 348 height 155
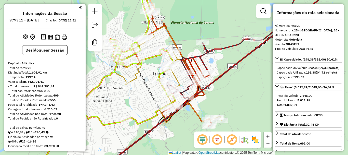
drag, startPoint x: 184, startPoint y: 113, endPoint x: 129, endPoint y: 109, distance: 54.9
click at [129, 109] on div "Janela de atendimento Grade de atendimento Capacidade Transportadoras Veículos …" at bounding box center [174, 77] width 348 height 155
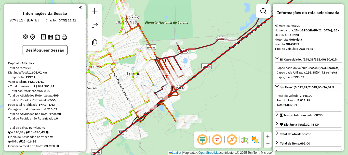
drag, startPoint x: 192, startPoint y: 125, endPoint x: 166, endPoint y: 124, distance: 26.8
click at [166, 125] on div "Janela de atendimento Grade de atendimento Capacidade Transportadoras Veículos …" at bounding box center [174, 77] width 348 height 155
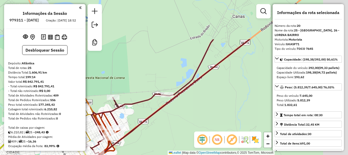
drag, startPoint x: 207, startPoint y: 73, endPoint x: 145, endPoint y: 125, distance: 81.0
click at [141, 129] on div "Janela de atendimento Grade de atendimento Capacidade Transportadoras Veículos …" at bounding box center [174, 77] width 348 height 155
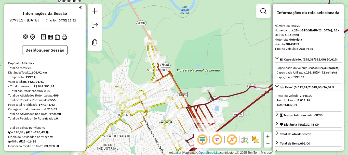
drag, startPoint x: 133, startPoint y: 77, endPoint x: 232, endPoint y: 68, distance: 99.8
click at [232, 68] on div "Janela de atendimento Grade de atendimento Capacidade Transportadoras Veículos …" at bounding box center [174, 77] width 348 height 155
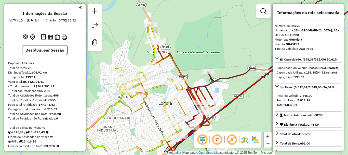
drag, startPoint x: 202, startPoint y: 81, endPoint x: 201, endPoint y: 63, distance: 18.1
click at [201, 63] on div "Janela de atendimento Grade de atendimento Capacidade Transportadoras Veículos …" at bounding box center [174, 77] width 348 height 155
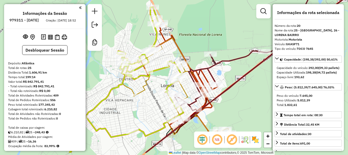
drag, startPoint x: 233, startPoint y: 90, endPoint x: 236, endPoint y: 74, distance: 16.3
click at [236, 74] on div "Janela de atendimento Grade de atendimento Capacidade Transportadoras Veículos …" at bounding box center [174, 77] width 348 height 155
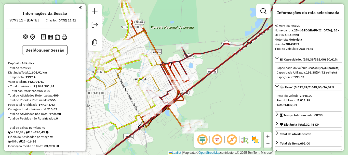
drag, startPoint x: 155, startPoint y: 110, endPoint x: 127, endPoint y: 102, distance: 29.2
click at [127, 102] on div "Janela de atendimento Grade de atendimento Capacidade Transportadoras Veículos …" at bounding box center [174, 77] width 348 height 155
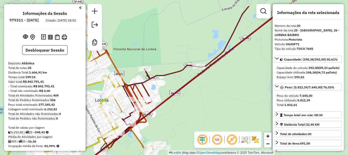
drag, startPoint x: 223, startPoint y: 77, endPoint x: 87, endPoint y: 130, distance: 145.5
click at [74, 152] on div "Janela de atendimento Grade de atendimento Capacidade Transportadoras Veículos …" at bounding box center [174, 77] width 348 height 155
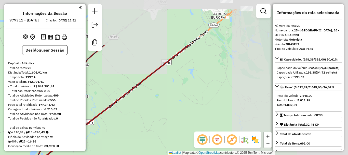
drag, startPoint x: 204, startPoint y: 56, endPoint x: 125, endPoint y: 105, distance: 93.3
click at [125, 116] on div "Janela de atendimento Grade de atendimento Capacidade Transportadoras Veículos …" at bounding box center [174, 77] width 348 height 155
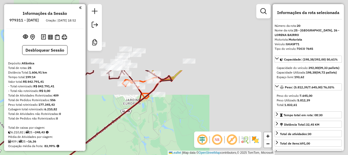
drag, startPoint x: 197, startPoint y: 24, endPoint x: 109, endPoint y: 109, distance: 122.5
click at [109, 109] on div "Janela de atendimento Grade de atendimento Capacidade Transportadoras Veículos …" at bounding box center [174, 77] width 348 height 155
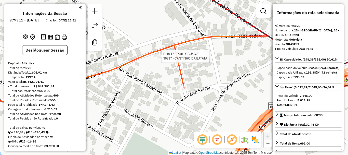
click at [159, 59] on div at bounding box center [160, 55] width 13 height 5
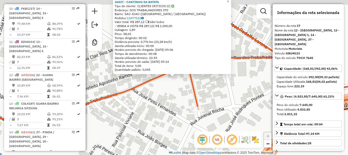
scroll to position [702, 0]
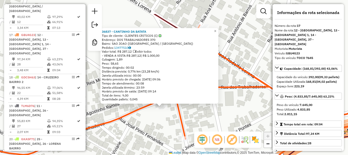
drag, startPoint x: 171, startPoint y: 107, endPoint x: 162, endPoint y: 121, distance: 16.0
click at [162, 121] on div "36837 - CANTINHO DA BATATA Tipo de cliente: CLIENTES CRITICOS (C) Endereço: DOS…" at bounding box center [174, 77] width 348 height 155
click at [169, 125] on div "36837 - CANTINHO DA BATATA Tipo de cliente: CLIENTES CRITICOS (C) Endereço: DOS…" at bounding box center [174, 77] width 348 height 155
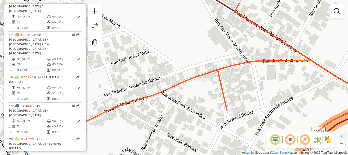
drag, startPoint x: 181, startPoint y: 119, endPoint x: 222, endPoint y: 93, distance: 48.7
click at [222, 93] on icon at bounding box center [215, 71] width 417 height 145
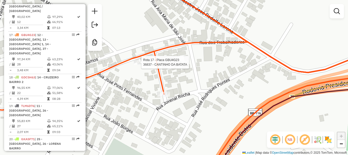
select select "**********"
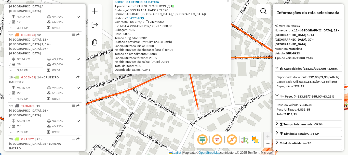
click at [174, 7] on div at bounding box center [172, 6] width 3 height 3
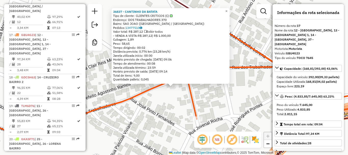
drag, startPoint x: 207, startPoint y: 95, endPoint x: 205, endPoint y: 105, distance: 9.8
click at [205, 105] on div "36837 - CANTINHO DA BATATA Tipo de cliente: CLIENTES CRITICOS (C) Endereço: DOS…" at bounding box center [174, 77] width 348 height 155
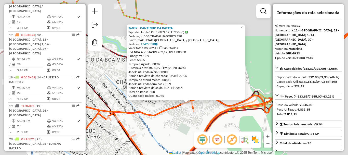
click at [206, 104] on div "36837 - CANTINHO DA BATATA Tipo de cliente: CLIENTES CRITICOS (C) Endereço: DOS…" at bounding box center [174, 77] width 348 height 155
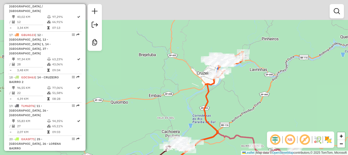
drag, startPoint x: 229, startPoint y: 75, endPoint x: 199, endPoint y: 127, distance: 60.2
click at [199, 129] on icon at bounding box center [212, 100] width 62 height 99
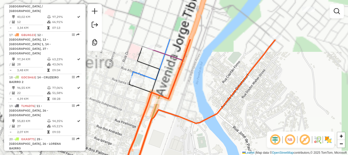
drag, startPoint x: 232, startPoint y: 33, endPoint x: 211, endPoint y: 88, distance: 58.9
click at [211, 89] on div "Janela de atendimento Grade de atendimento Capacidade Transportadoras Veículos …" at bounding box center [174, 77] width 348 height 155
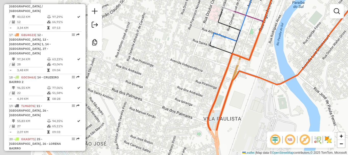
drag, startPoint x: 189, startPoint y: 91, endPoint x: 271, endPoint y: 54, distance: 89.9
click at [271, 54] on div "Janela de atendimento Grade de atendimento Capacidade Transportadoras Veículos …" at bounding box center [174, 77] width 348 height 155
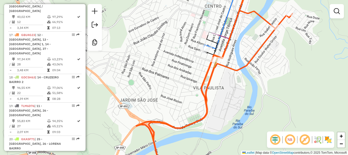
drag, startPoint x: 183, startPoint y: 95, endPoint x: 184, endPoint y: 88, distance: 7.5
click at [184, 88] on div "Janela de atendimento Grade de atendimento Capacidade Transportadoras Veículos …" at bounding box center [174, 77] width 348 height 155
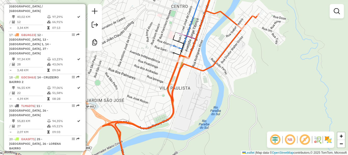
drag, startPoint x: 220, startPoint y: 96, endPoint x: 153, endPoint y: 107, distance: 67.6
click at [153, 107] on div "Janela de atendimento Grade de atendimento Capacidade Transportadoras Veículos …" at bounding box center [174, 77] width 348 height 155
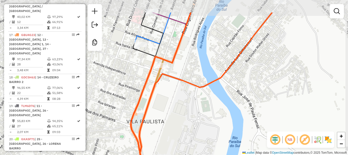
drag, startPoint x: 183, startPoint y: 98, endPoint x: 169, endPoint y: 110, distance: 18.5
click at [169, 110] on div "Janela de atendimento Grade de atendimento Capacidade Transportadoras Veículos …" at bounding box center [174, 77] width 348 height 155
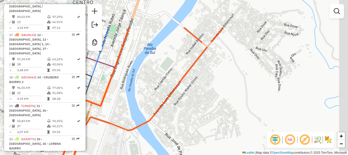
drag, startPoint x: 209, startPoint y: 105, endPoint x: 144, endPoint y: 143, distance: 74.6
click at [144, 143] on div "Janela de atendimento Grade de atendimento Capacidade Transportadoras Veículos …" at bounding box center [174, 77] width 348 height 155
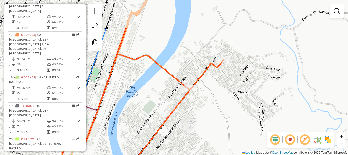
drag, startPoint x: 171, startPoint y: 70, endPoint x: 159, endPoint y: 99, distance: 31.7
click at [159, 99] on div "Janela de atendimento Grade de atendimento Capacidade Transportadoras Veículos …" at bounding box center [174, 77] width 348 height 155
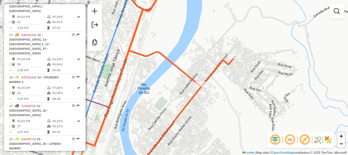
drag, startPoint x: 189, startPoint y: 76, endPoint x: 201, endPoint y: 71, distance: 12.6
click at [201, 71] on div "Janela de atendimento Grade de atendimento Capacidade Transportadoras Veículos …" at bounding box center [174, 77] width 348 height 155
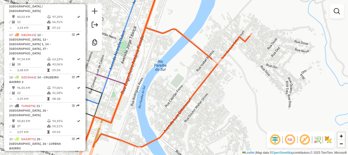
drag, startPoint x: 182, startPoint y: 91, endPoint x: 198, endPoint y: 69, distance: 28.1
click at [198, 69] on div "Janela de atendimento Grade de atendimento Capacidade Transportadoras Veículos …" at bounding box center [174, 77] width 348 height 155
